Goal: Task Accomplishment & Management: Manage account settings

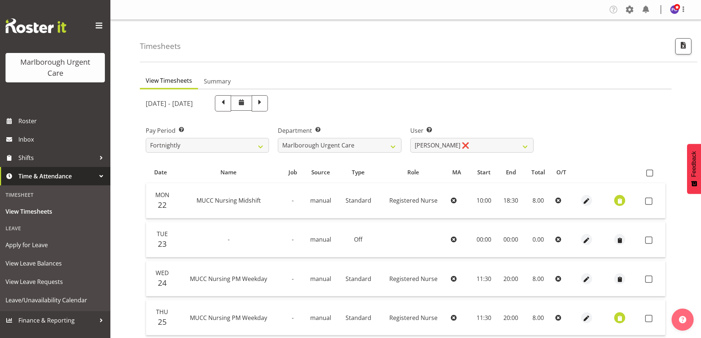
scroll to position [66, 0]
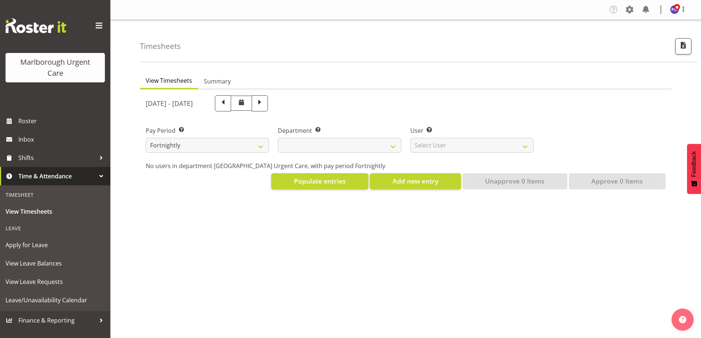
scroll to position [29, 0]
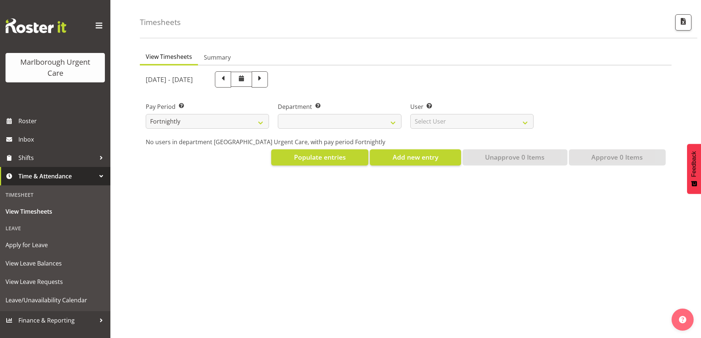
select select
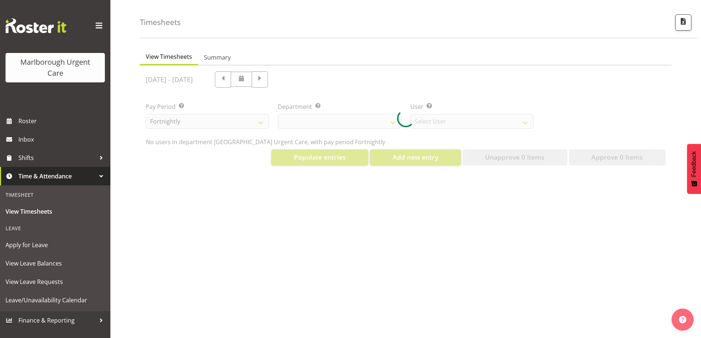
select select "11836"
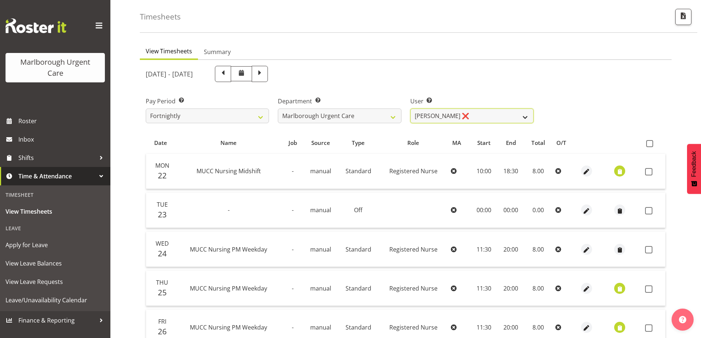
click at [525, 116] on select "Agnes Tyson ❌ Alysia Newman-Woods ❌ Andrew Brooks ❌ Cordelia Davies ❌ Gloria Va…" at bounding box center [471, 116] width 123 height 15
click at [577, 105] on div "Pay Period Select which pay period you would like to view. Fortnightly MPHO - H…" at bounding box center [405, 106] width 529 height 41
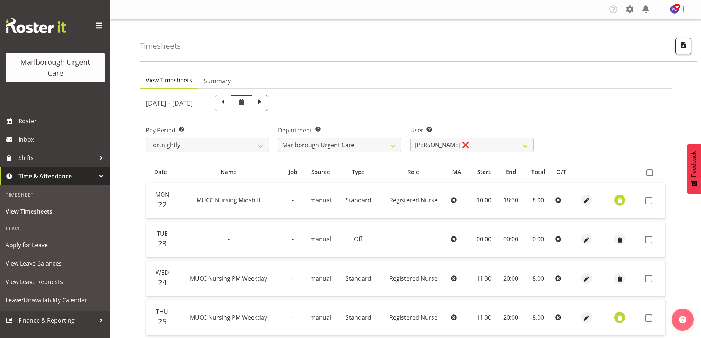
scroll to position [0, 0]
click at [27, 208] on span "View Timesheets" at bounding box center [55, 211] width 99 height 11
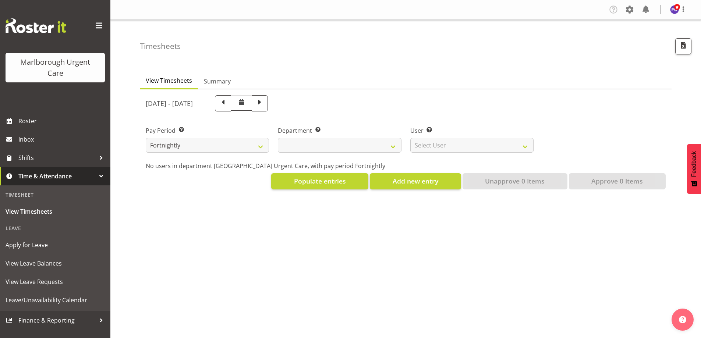
select select
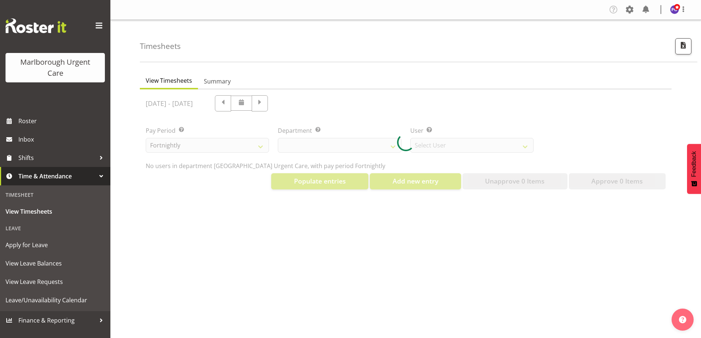
select select "11836"
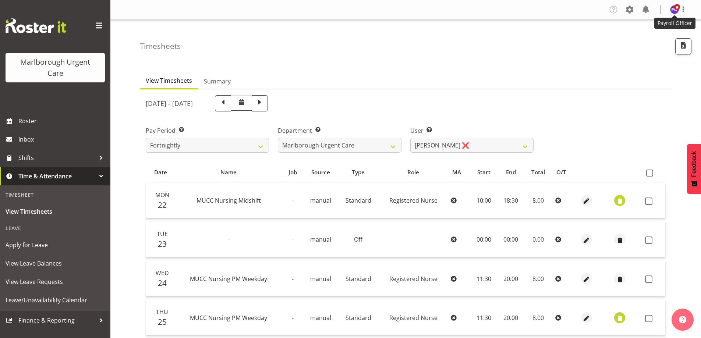
click at [675, 12] on img at bounding box center [674, 9] width 9 height 9
click at [652, 38] on link "Log Out" at bounding box center [652, 38] width 71 height 13
